Goal: Share content: Share content

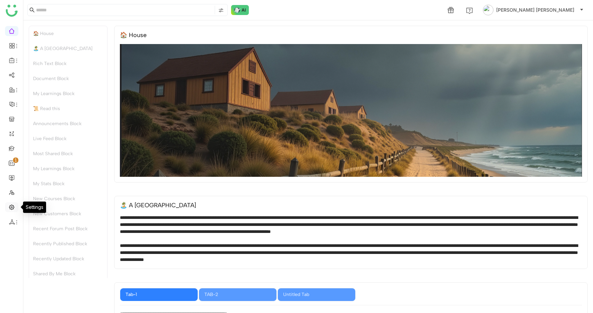
click at [11, 208] on link at bounding box center [12, 207] width 6 height 6
click at [10, 206] on link at bounding box center [12, 207] width 6 height 6
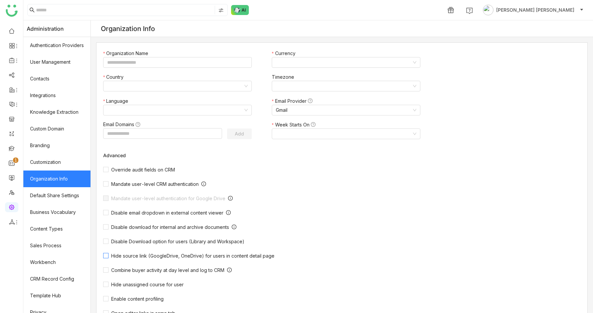
type input "*******"
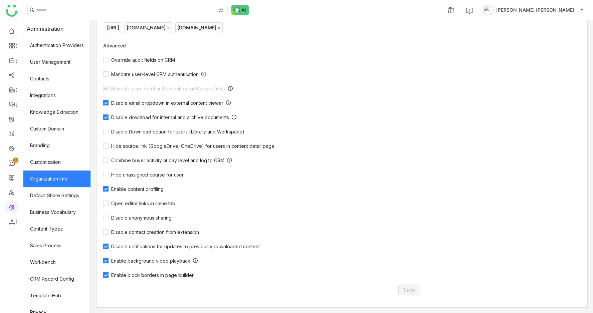
scroll to position [41, 0]
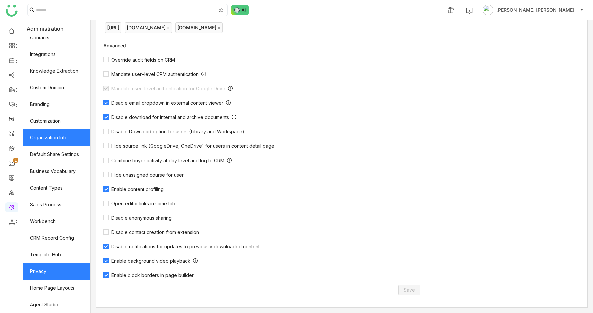
click at [45, 277] on link "Privacy" at bounding box center [56, 271] width 67 height 17
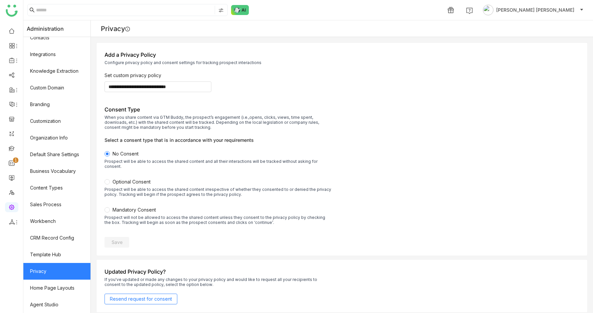
click at [138, 173] on label "No Consent Prospect will be able to access the shared content and all their int…" at bounding box center [217, 164] width 227 height 28
click at [120, 179] on span "Optional Consent" at bounding box center [132, 182] width 38 height 6
click at [118, 239] on span "Save" at bounding box center [117, 242] width 11 height 7
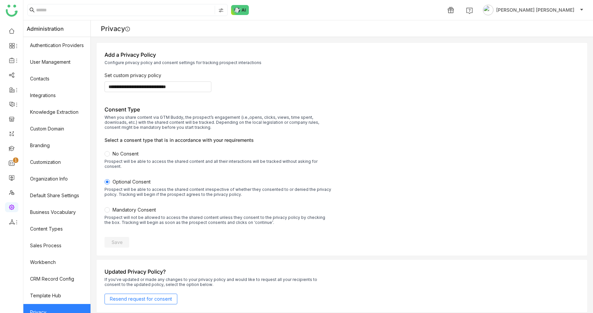
click at [11, 170] on ul "0 1 2 3 4 5 6 7 8 9" at bounding box center [11, 126] width 23 height 210
click at [11, 175] on link at bounding box center [12, 178] width 6 height 6
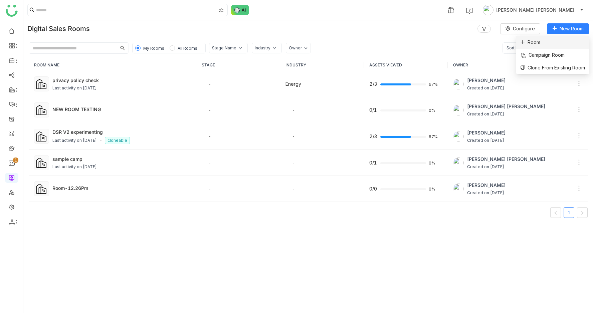
click at [552, 44] on li "Room" at bounding box center [552, 42] width 73 height 13
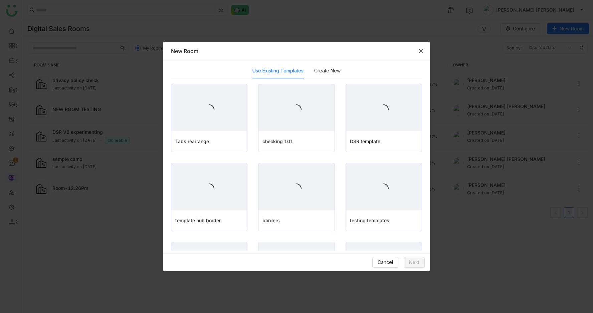
click at [420, 46] on span "Close" at bounding box center [421, 51] width 18 height 18
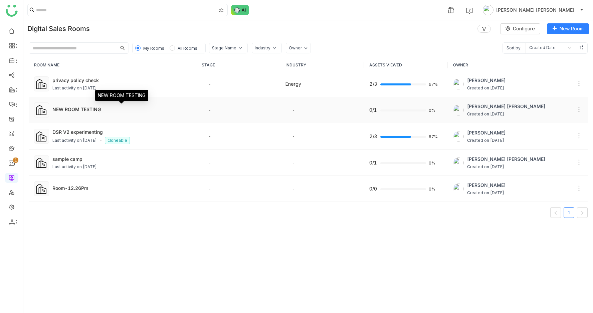
click at [147, 111] on div "NEW ROOM TESTING" at bounding box center [121, 109] width 139 height 7
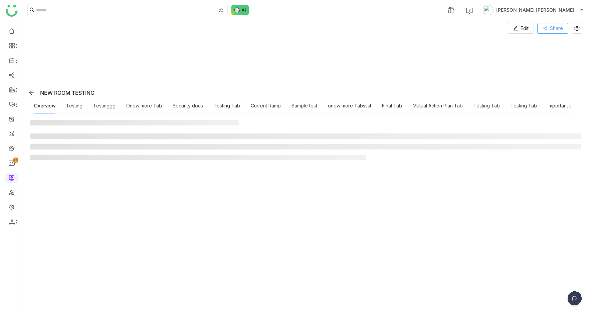
click at [563, 27] on span "Share" at bounding box center [556, 28] width 13 height 7
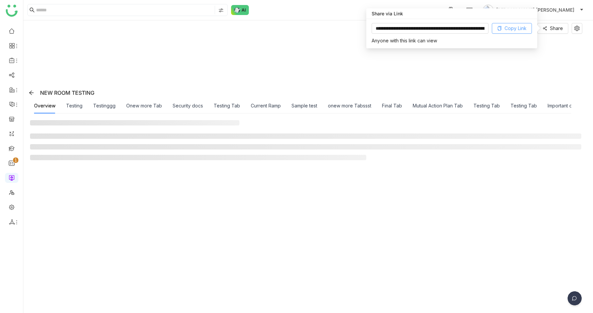
click at [525, 28] on span "Copy Link" at bounding box center [515, 28] width 22 height 7
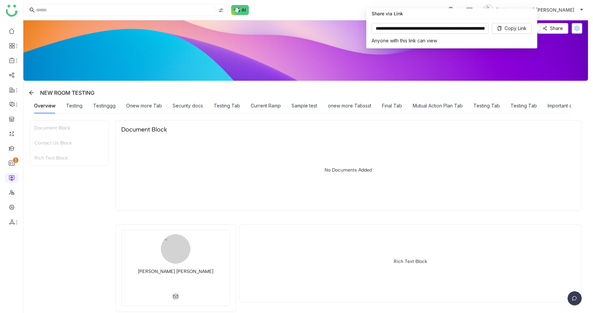
click at [580, 29] on icon at bounding box center [576, 28] width 5 height 5
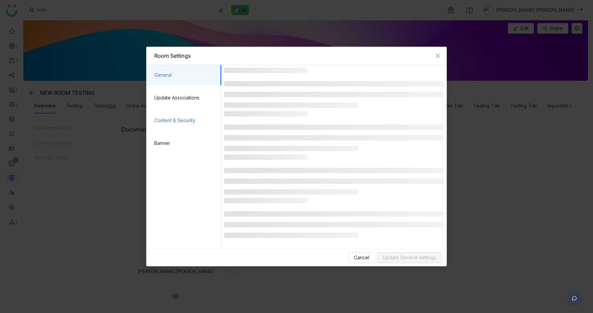
click at [180, 120] on span "Content & Security" at bounding box center [185, 121] width 62 height 20
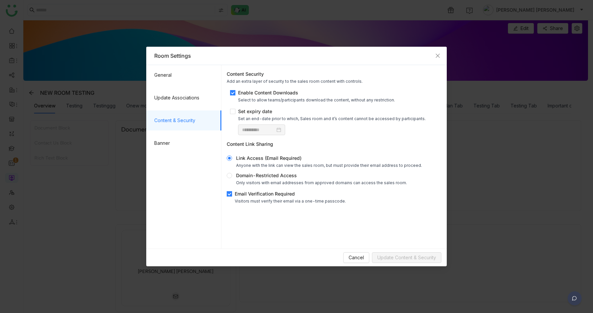
click at [278, 160] on div "Link Access (Email Required)" at bounding box center [329, 158] width 186 height 7
click at [266, 195] on div "Email Verification Required" at bounding box center [290, 193] width 111 height 7
click at [415, 257] on span "Update Content & Security" at bounding box center [406, 257] width 59 height 7
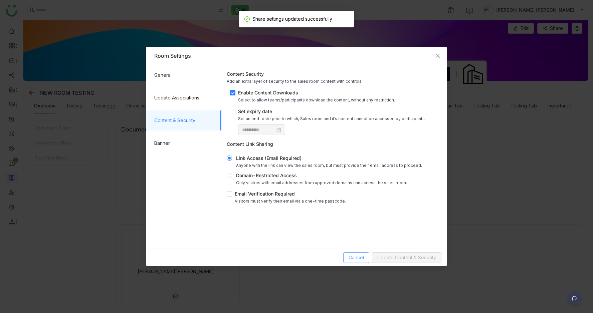
click at [350, 258] on span "Cancel" at bounding box center [356, 257] width 15 height 7
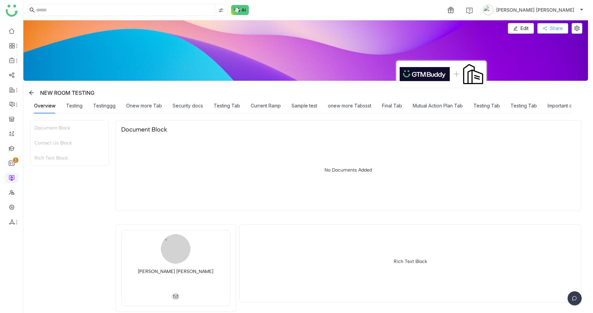
click at [559, 28] on span "Share" at bounding box center [556, 28] width 13 height 7
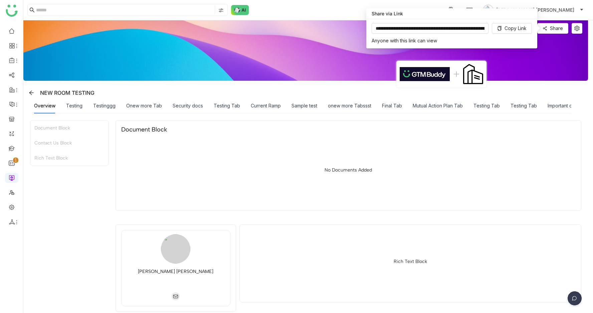
click at [530, 87] on div "NEW ROOM TESTING" at bounding box center [307, 92] width 562 height 11
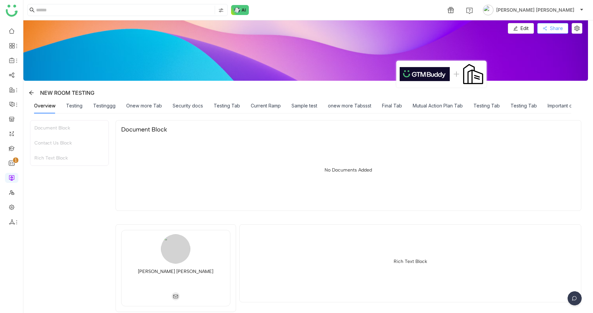
click at [561, 27] on span "Share" at bounding box center [556, 28] width 13 height 7
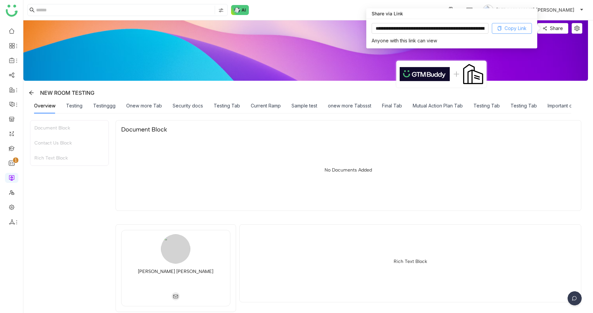
click at [505, 27] on span "Copy Link" at bounding box center [515, 28] width 22 height 7
drag, startPoint x: 435, startPoint y: 28, endPoint x: 511, endPoint y: 28, distance: 75.4
click at [511, 28] on div "**********" at bounding box center [296, 156] width 593 height 313
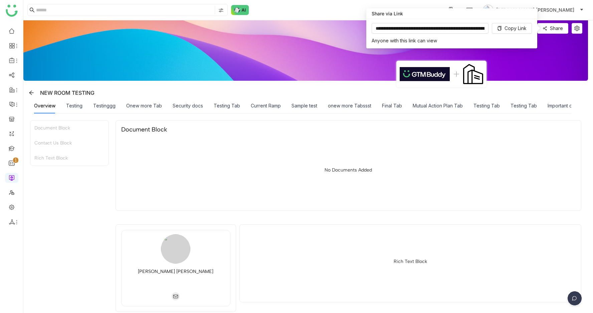
click at [541, 110] on div "Overview Testing Testinggg Onew more Tab Security docs Testing Tab Current Ramp…" at bounding box center [407, 105] width 747 height 15
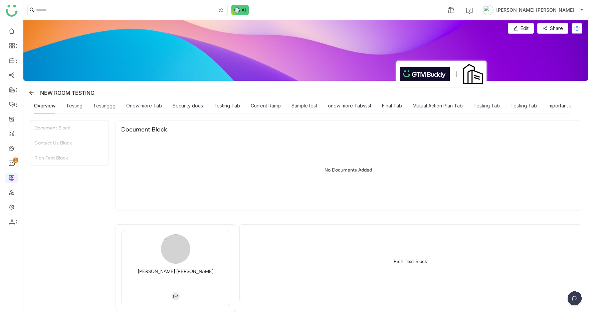
click at [580, 26] on icon at bounding box center [577, 28] width 5 height 5
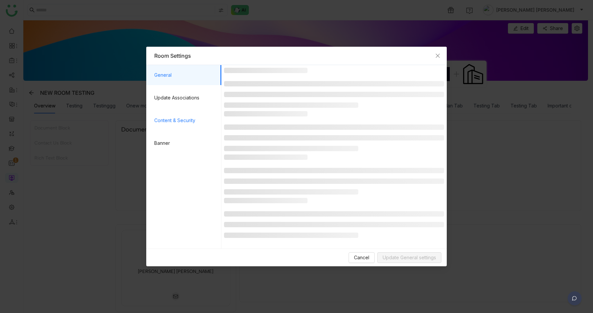
click at [177, 123] on span "Content & Security" at bounding box center [185, 121] width 62 height 20
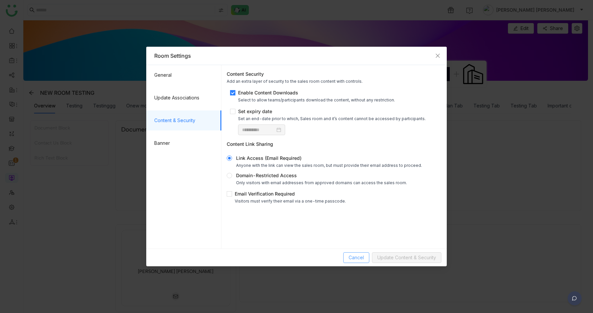
click at [358, 254] on span "Cancel" at bounding box center [356, 257] width 15 height 7
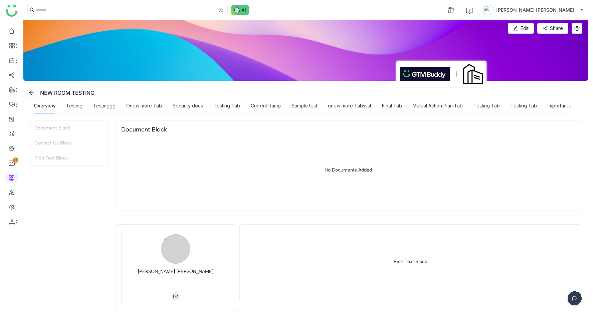
click at [30, 94] on icon at bounding box center [31, 92] width 5 height 5
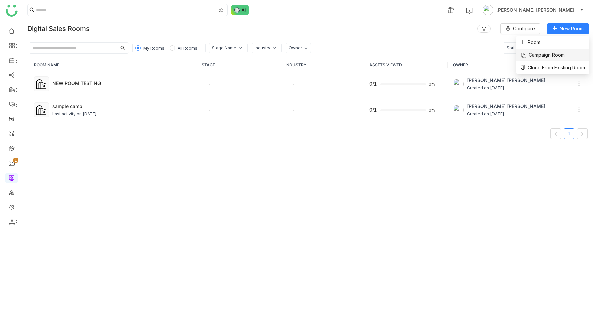
click at [551, 54] on span "Campaign Room" at bounding box center [542, 54] width 44 height 7
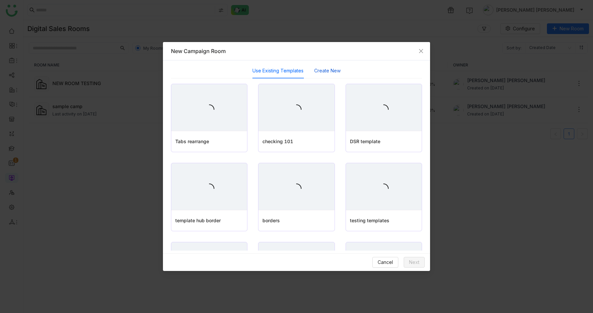
click at [338, 70] on button "Create New" at bounding box center [327, 70] width 26 height 7
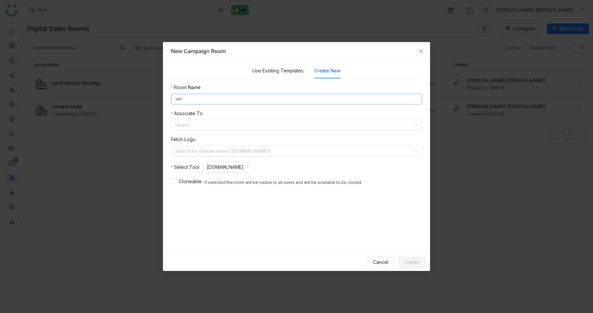
click at [258, 94] on input at bounding box center [296, 99] width 251 height 11
type input "******"
type input "**********"
click at [210, 126] on input at bounding box center [294, 125] width 238 height 10
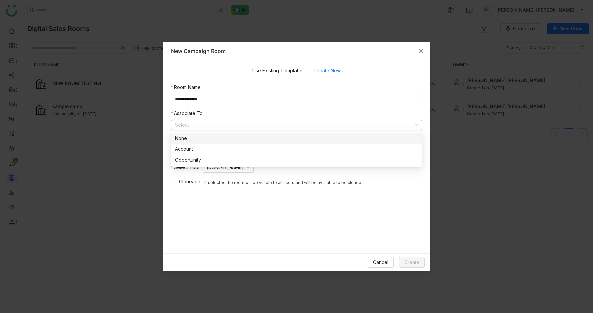
click at [201, 141] on div "None" at bounding box center [296, 138] width 243 height 7
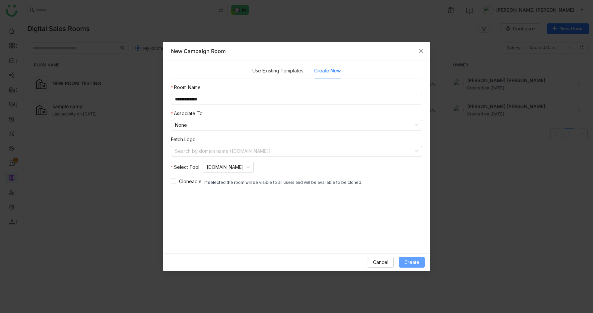
click at [411, 261] on span "Create" at bounding box center [411, 262] width 15 height 7
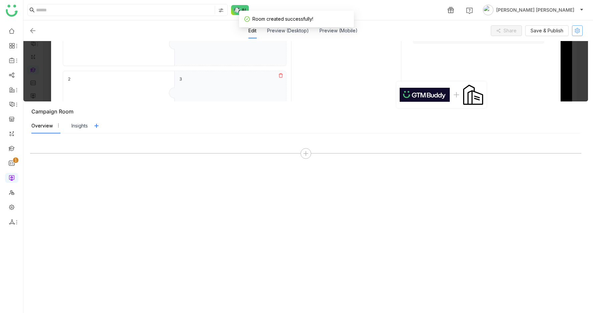
click at [582, 30] on icon at bounding box center [577, 30] width 10 height 5
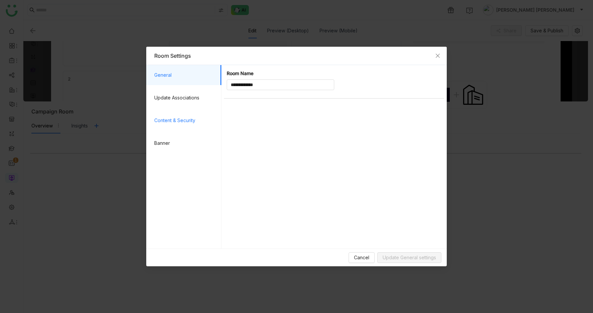
click at [176, 119] on span "Content & Security" at bounding box center [185, 121] width 62 height 20
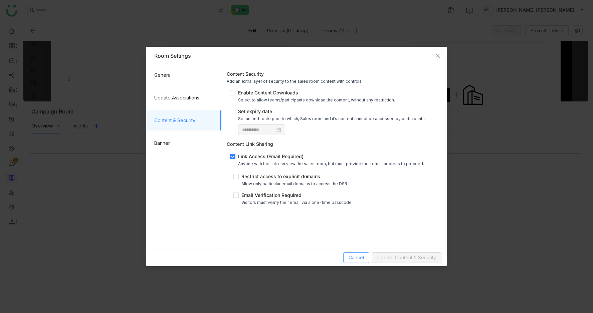
click at [352, 256] on span "Cancel" at bounding box center [356, 257] width 15 height 7
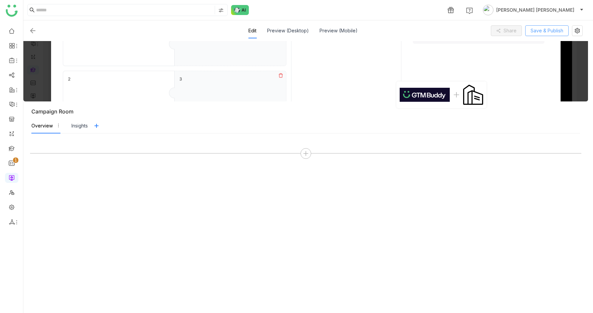
click at [556, 27] on span "Save & Publish" at bounding box center [546, 30] width 33 height 7
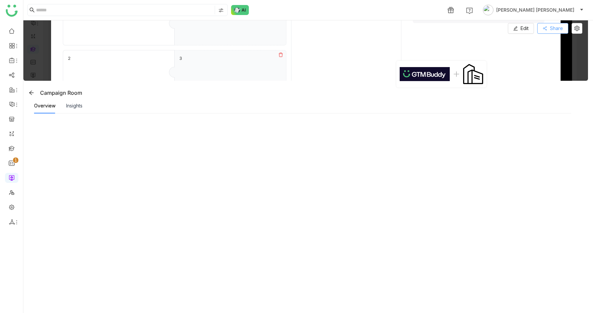
click at [547, 26] on icon at bounding box center [545, 28] width 5 height 5
click at [541, 43] on span "Copy Link" at bounding box center [526, 41] width 29 height 7
click at [580, 28] on icon at bounding box center [576, 28] width 5 height 5
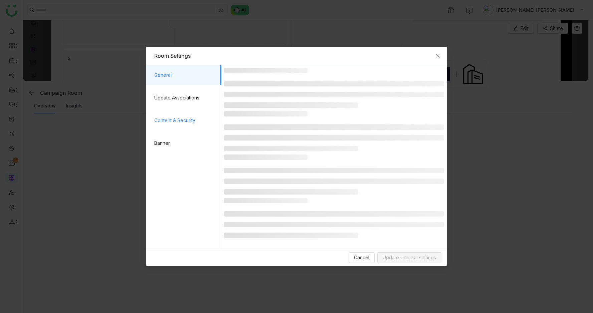
click at [177, 117] on span "Content & Security" at bounding box center [185, 121] width 62 height 20
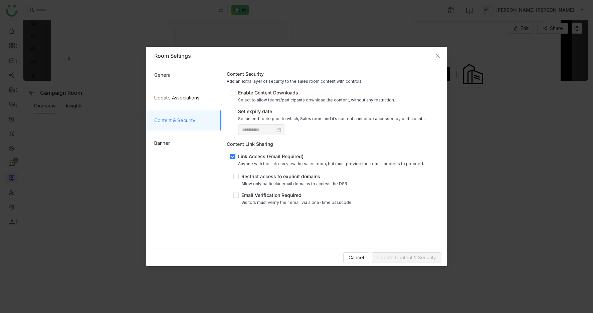
click at [241, 158] on div "Link Access (Email Required)" at bounding box center [331, 156] width 186 height 7
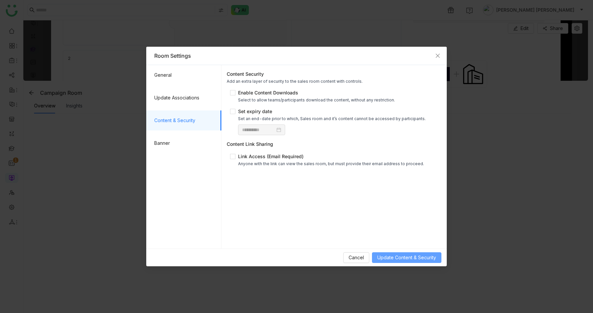
click at [413, 259] on span "Update Content & Security" at bounding box center [406, 257] width 59 height 7
click at [354, 255] on span "Cancel" at bounding box center [356, 257] width 15 height 7
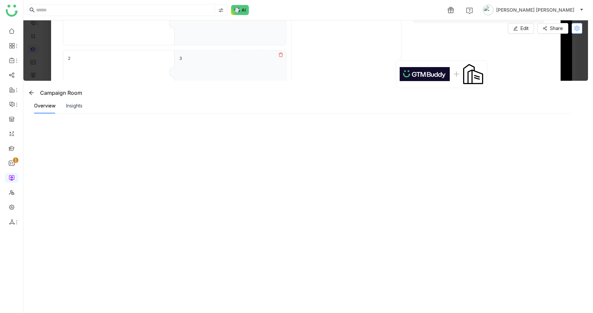
click at [580, 28] on icon at bounding box center [577, 28] width 5 height 5
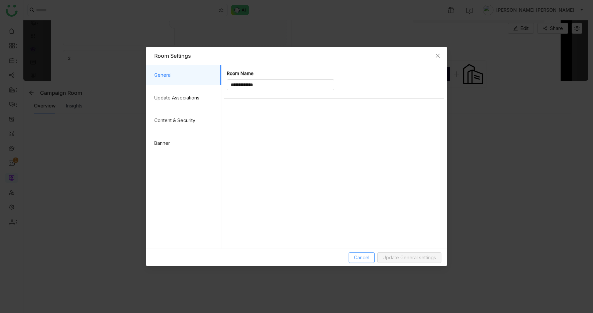
click at [370, 258] on button "Cancel" at bounding box center [362, 257] width 26 height 11
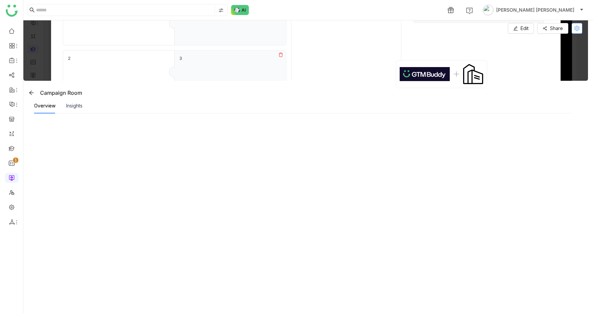
click at [582, 26] on icon at bounding box center [577, 28] width 10 height 5
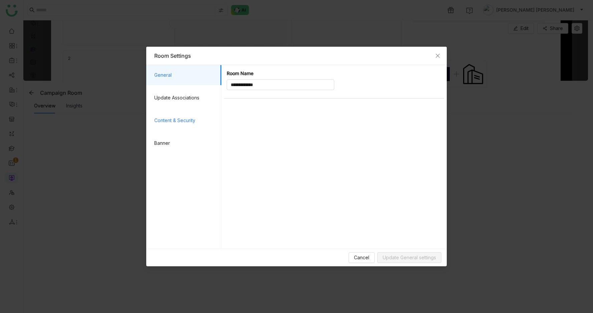
click at [154, 125] on span "Content & Security" at bounding box center [185, 121] width 62 height 20
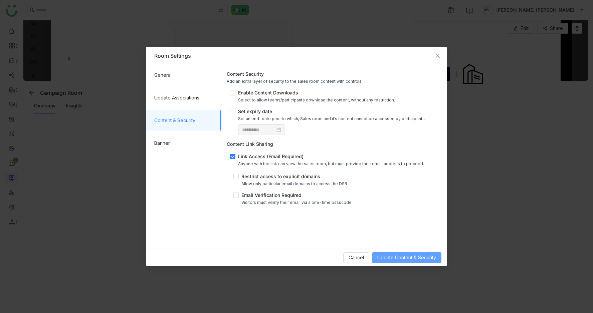
click at [382, 258] on span "Update Content & Security" at bounding box center [406, 257] width 59 height 7
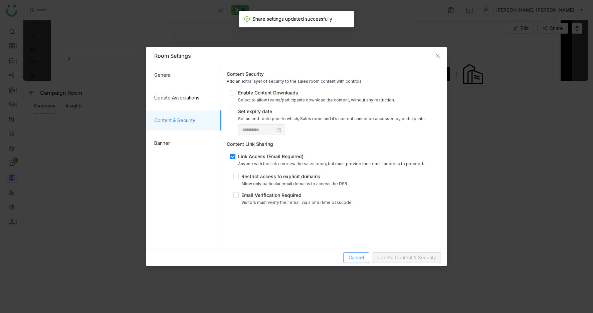
click at [358, 255] on span "Cancel" at bounding box center [356, 257] width 15 height 7
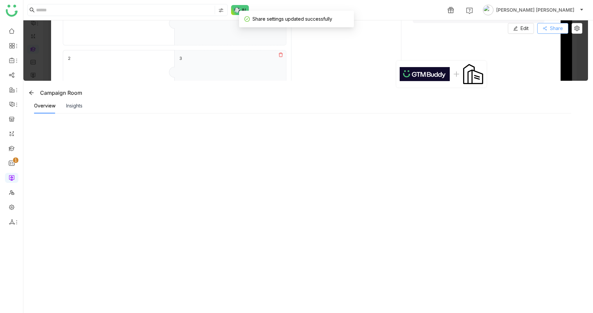
click at [554, 29] on button "Share" at bounding box center [552, 28] width 31 height 11
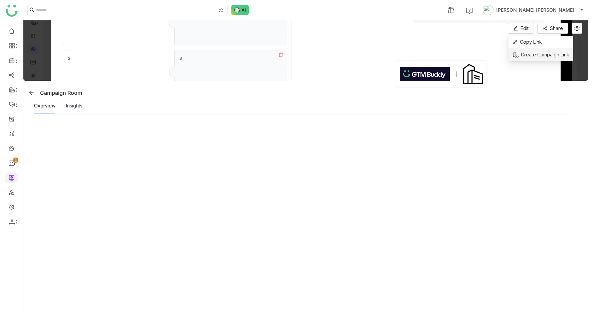
click at [526, 56] on span "Create Campaign Link" at bounding box center [540, 54] width 57 height 7
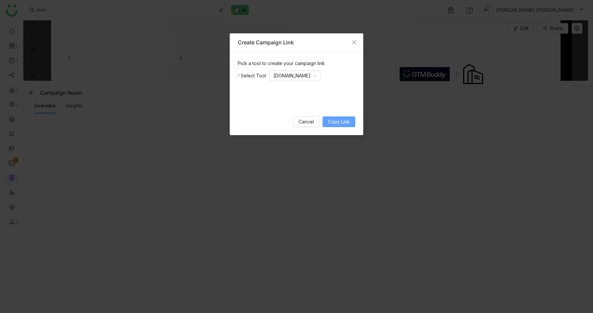
click at [338, 119] on span "Copy Link" at bounding box center [339, 121] width 22 height 7
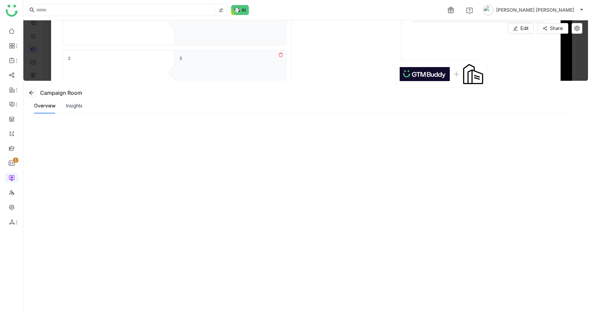
click at [30, 92] on icon at bounding box center [31, 92] width 5 height 5
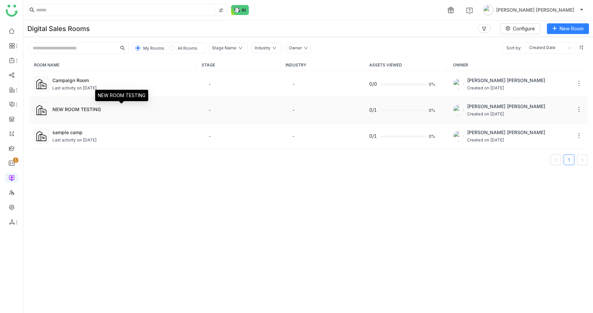
click at [143, 106] on div "NEW ROOM TESTING" at bounding box center [121, 109] width 139 height 7
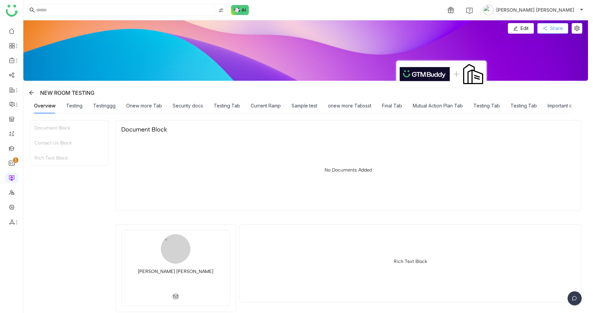
click at [563, 30] on span "Share" at bounding box center [556, 28] width 13 height 7
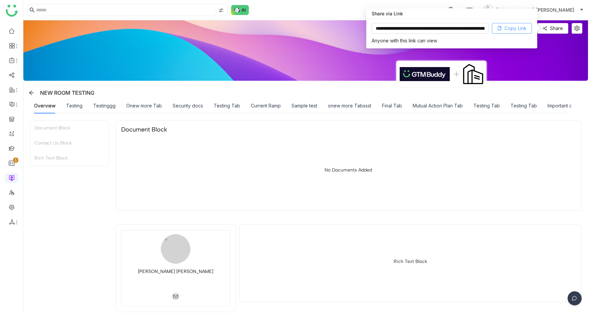
click at [508, 27] on span "Copy Link" at bounding box center [515, 28] width 22 height 7
click at [580, 28] on icon at bounding box center [577, 28] width 5 height 5
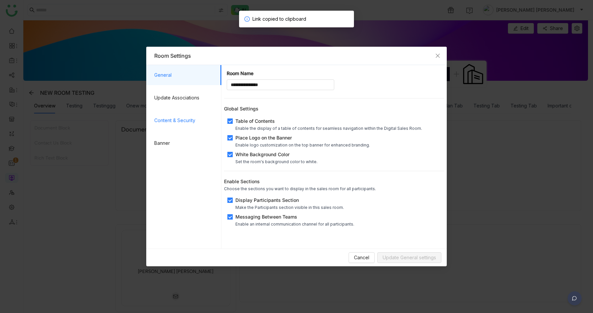
click at [178, 120] on span "Content & Security" at bounding box center [185, 121] width 62 height 20
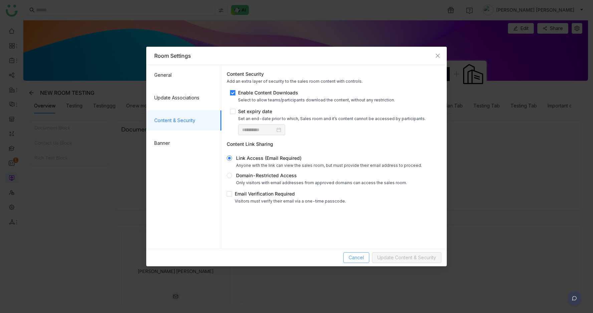
click at [359, 257] on span "Cancel" at bounding box center [356, 257] width 15 height 7
